Goal: Obtain resource: Obtain resource

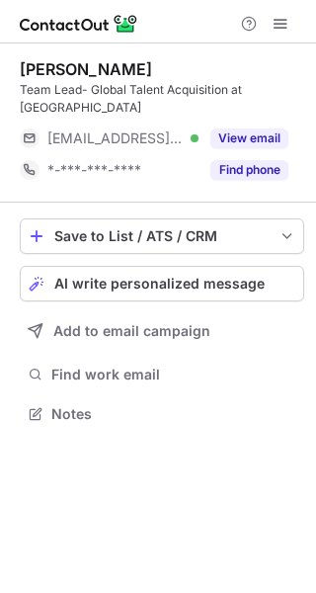
scroll to position [10, 10]
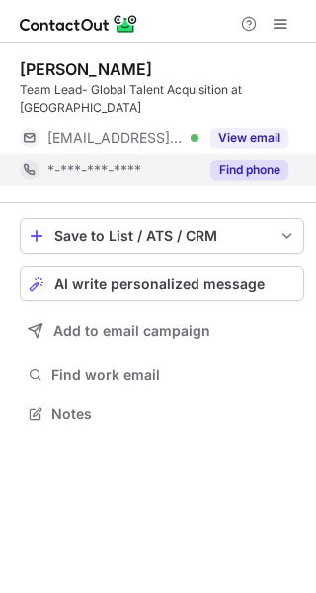
click at [237, 160] on button "Find phone" at bounding box center [250, 170] width 78 height 20
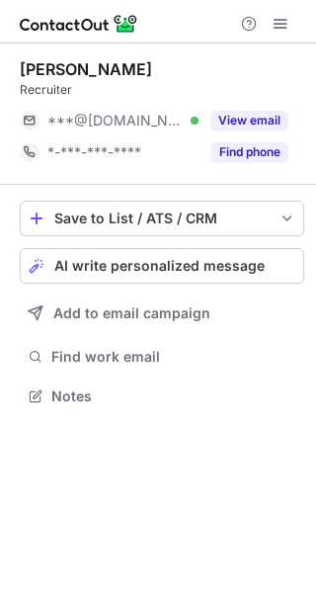
scroll to position [10, 10]
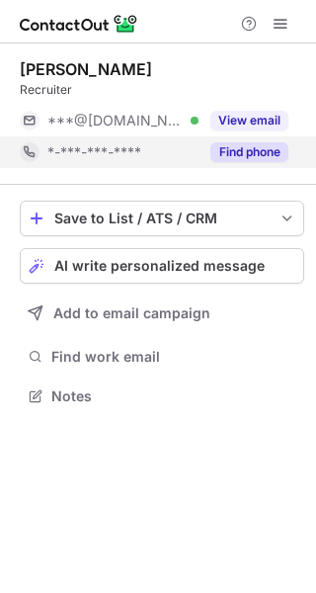
click at [252, 158] on button "Find phone" at bounding box center [250, 152] width 78 height 20
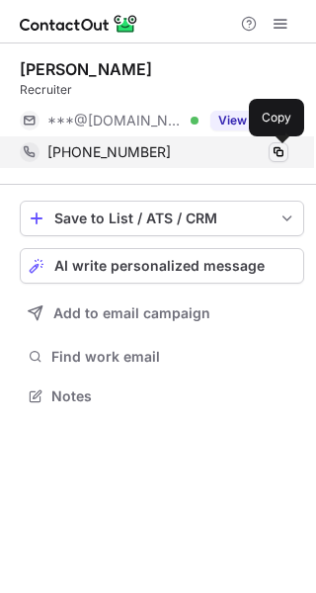
click at [273, 154] on span at bounding box center [279, 152] width 16 height 16
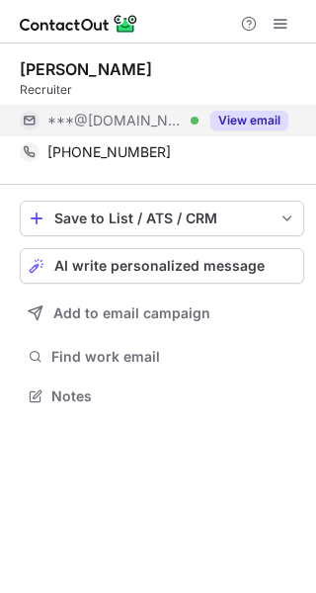
click at [247, 116] on button "View email" at bounding box center [250, 121] width 78 height 20
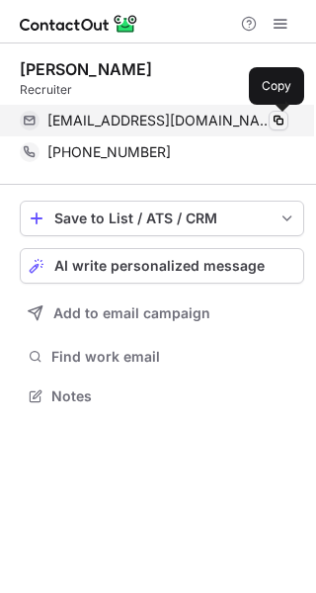
click at [282, 116] on span at bounding box center [279, 121] width 16 height 16
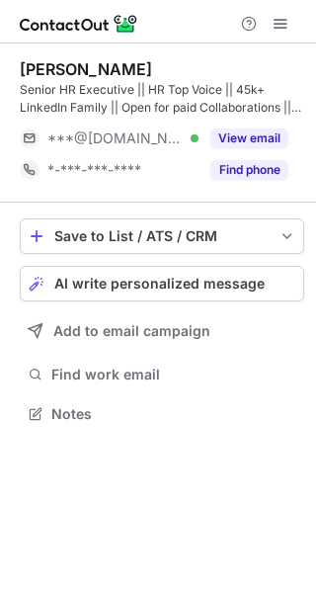
scroll to position [399, 316]
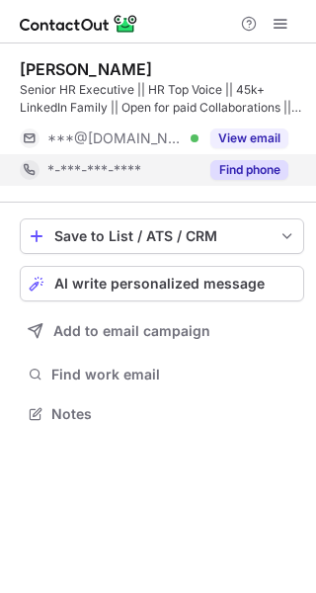
click at [213, 167] on button "Find phone" at bounding box center [250, 170] width 78 height 20
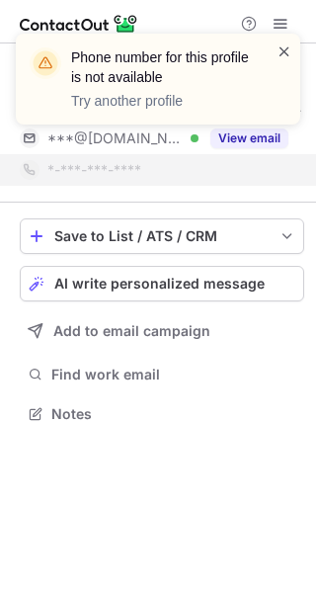
click at [284, 52] on span at bounding box center [285, 52] width 16 height 20
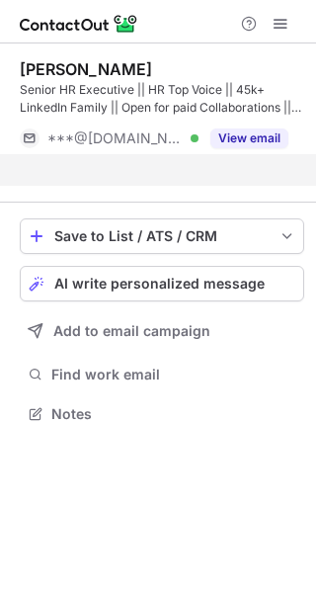
scroll to position [368, 316]
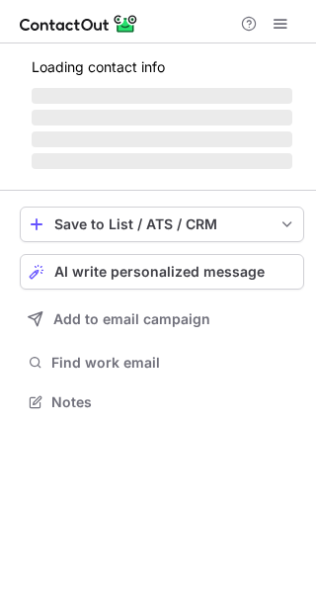
scroll to position [399, 316]
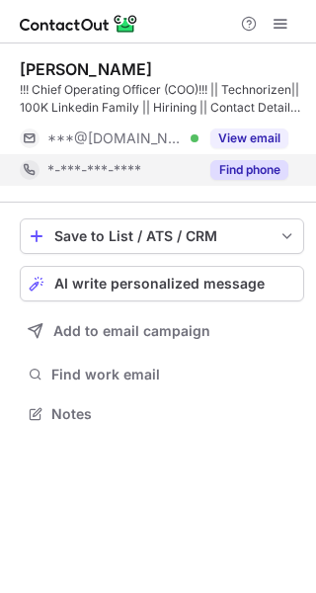
click at [266, 175] on button "Find phone" at bounding box center [250, 170] width 78 height 20
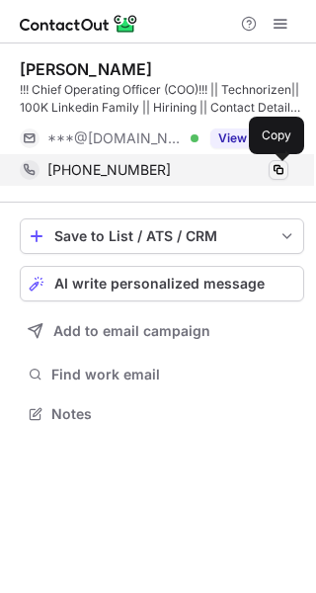
click at [283, 167] on span at bounding box center [279, 170] width 16 height 16
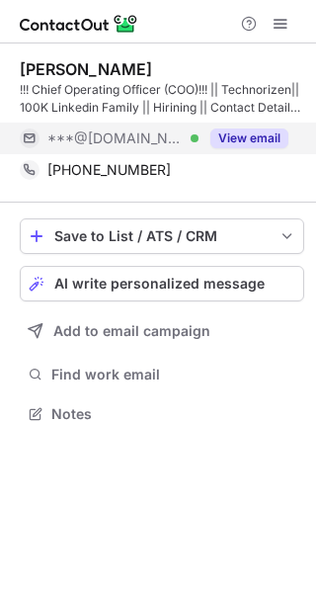
click at [228, 135] on button "View email" at bounding box center [250, 138] width 78 height 20
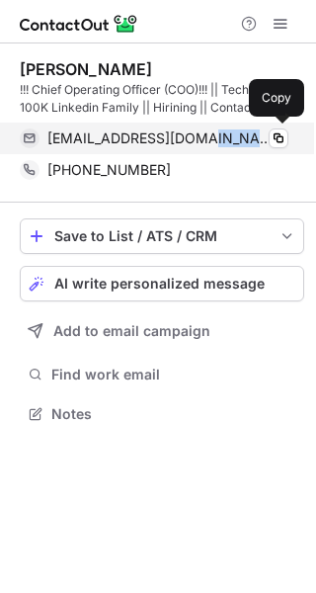
drag, startPoint x: 198, startPoint y: 141, endPoint x: 248, endPoint y: 138, distance: 50.5
click at [245, 138] on div "[EMAIL_ADDRESS][DOMAIN_NAME] Verified" at bounding box center [167, 138] width 241 height 18
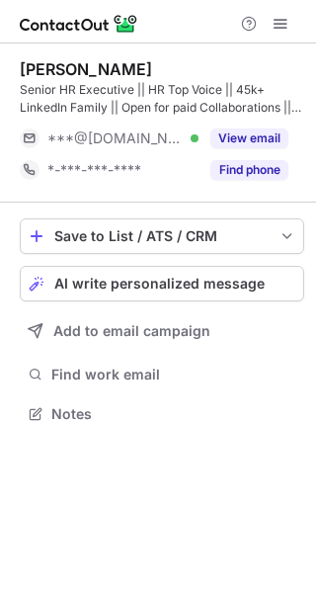
scroll to position [399, 316]
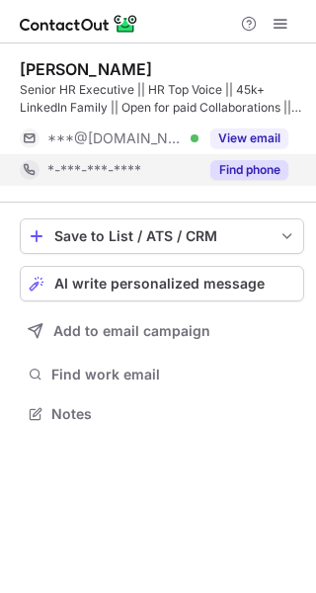
click at [252, 163] on button "Find phone" at bounding box center [250, 170] width 78 height 20
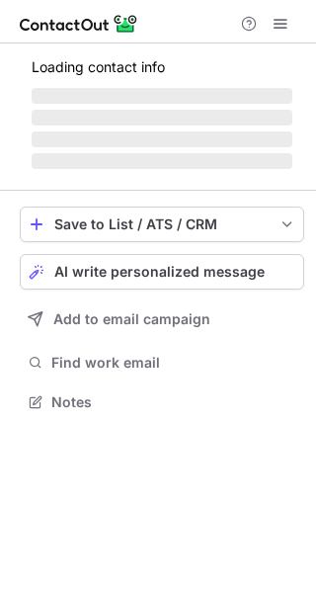
scroll to position [399, 316]
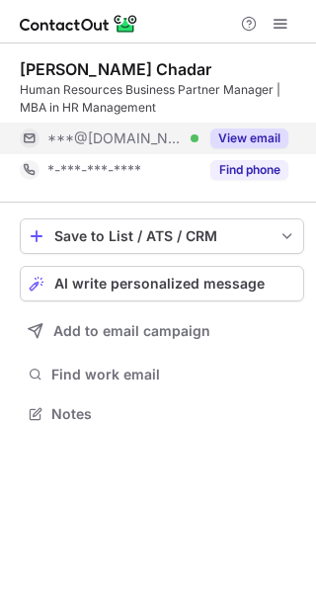
click at [223, 131] on button "View email" at bounding box center [250, 138] width 78 height 20
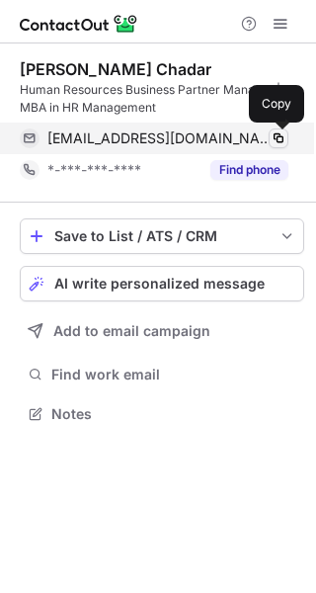
click at [276, 141] on span at bounding box center [279, 138] width 16 height 16
